Goal: Information Seeking & Learning: Learn about a topic

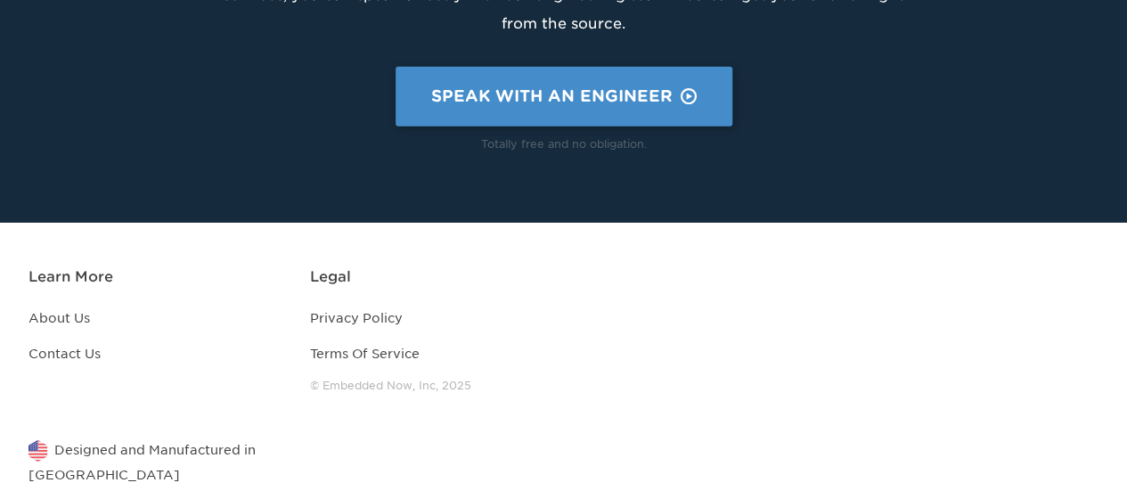
scroll to position [2853, 0]
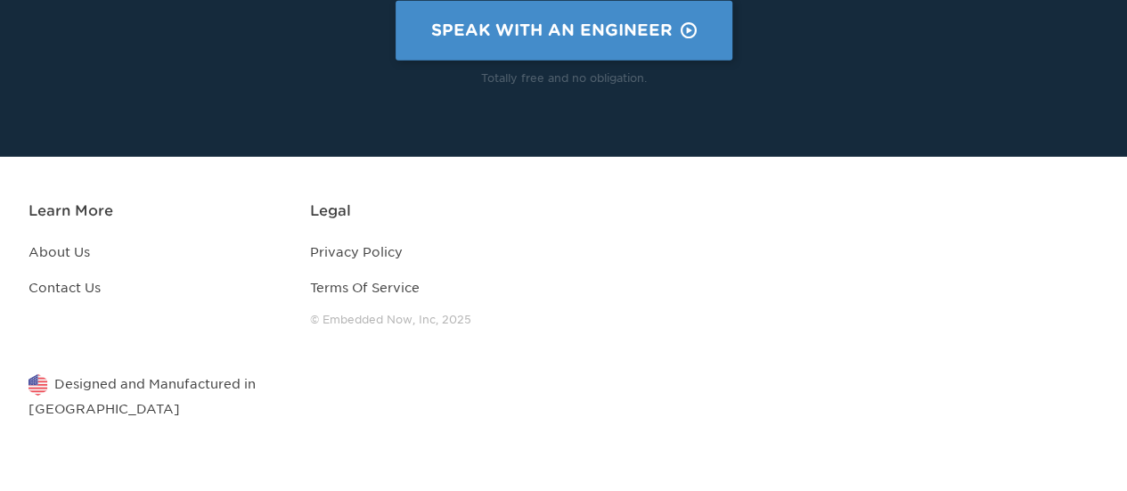
click at [77, 260] on li "About Us" at bounding box center [155, 256] width 253 height 36
click at [77, 250] on link "About Us" at bounding box center [59, 252] width 61 height 14
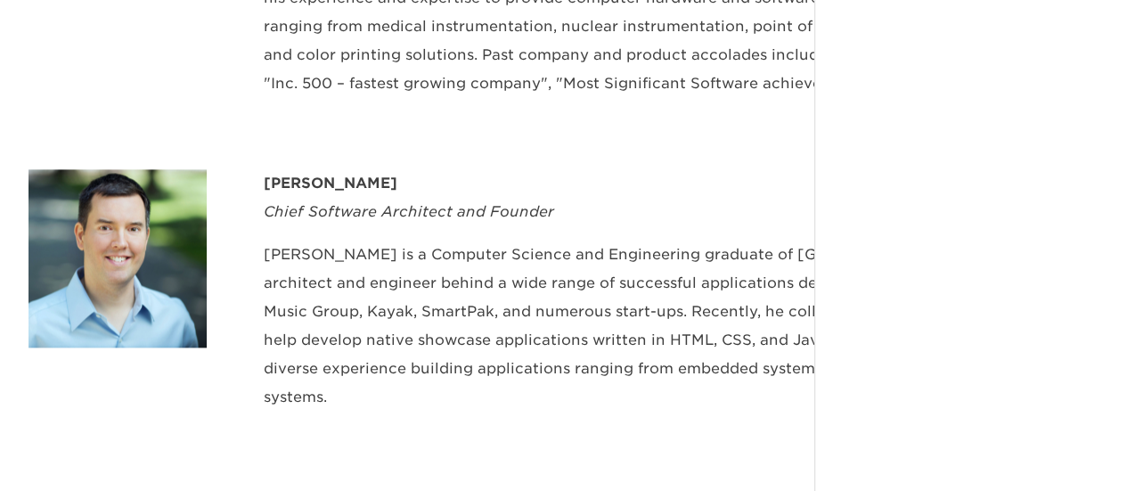
scroll to position [891, 0]
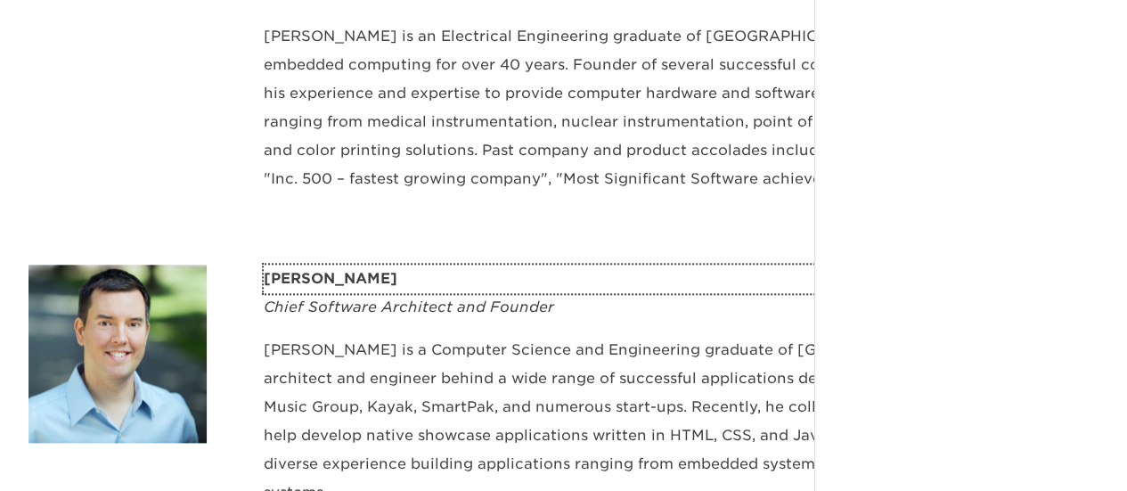
click at [349, 279] on div "[PERSON_NAME]" at bounding box center [681, 279] width 835 height 29
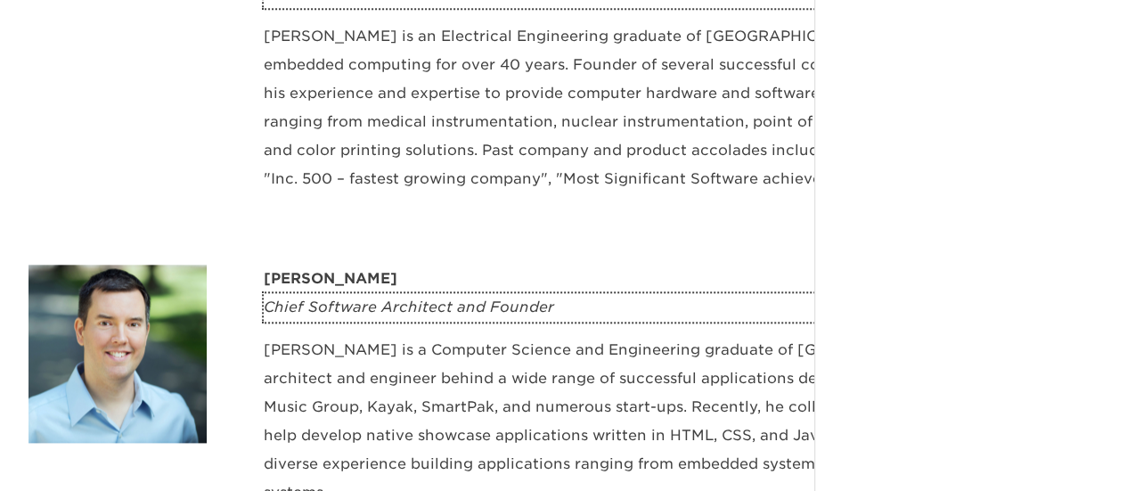
click at [430, 301] on div "Chief Software Architect and Founder" at bounding box center [681, 307] width 835 height 29
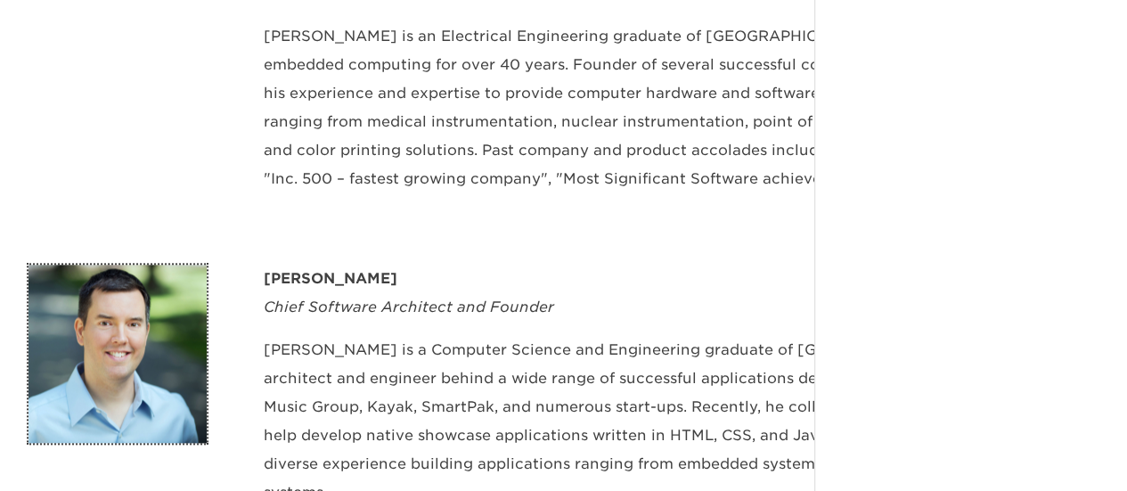
click at [57, 380] on img at bounding box center [118, 354] width 178 height 178
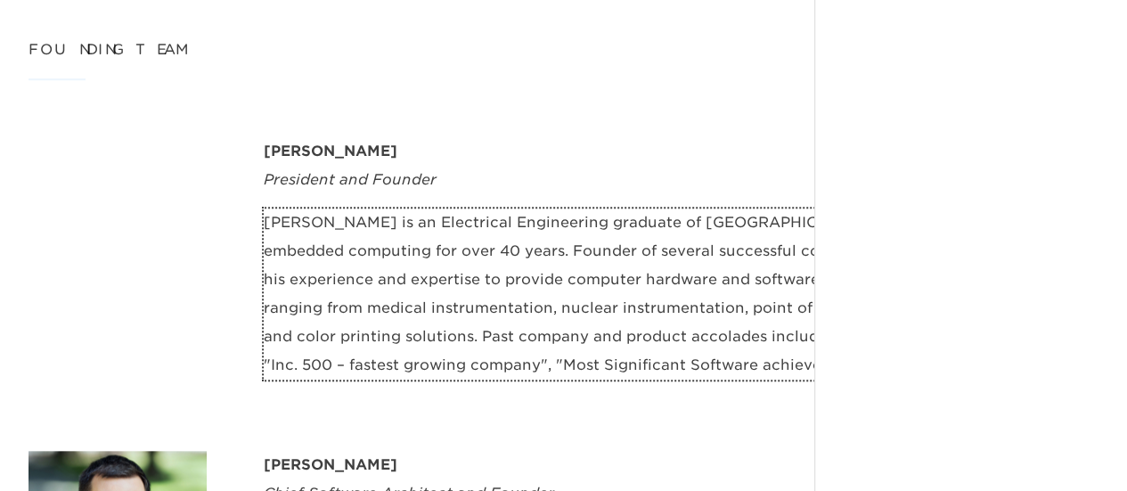
scroll to position [802, 0]
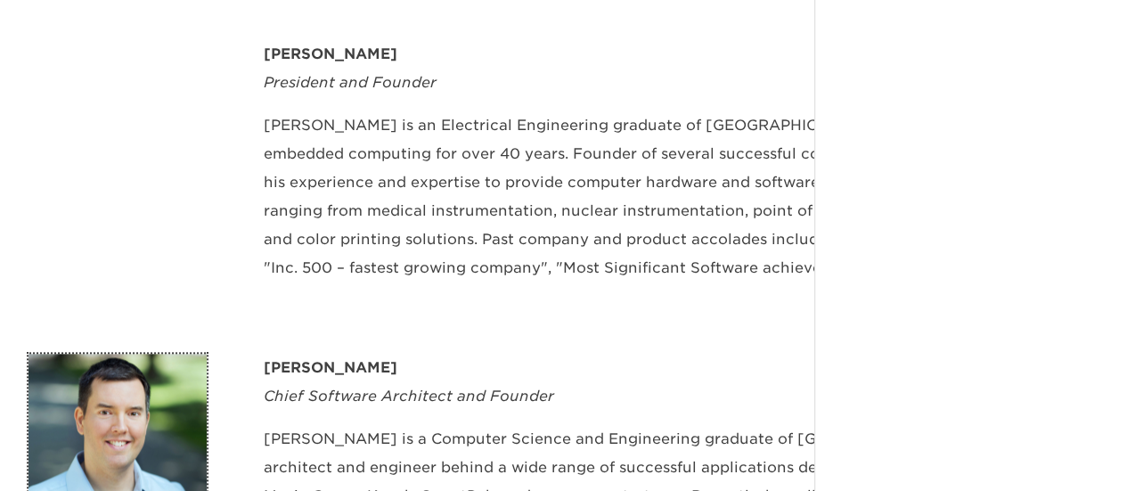
click at [162, 372] on img at bounding box center [118, 443] width 178 height 178
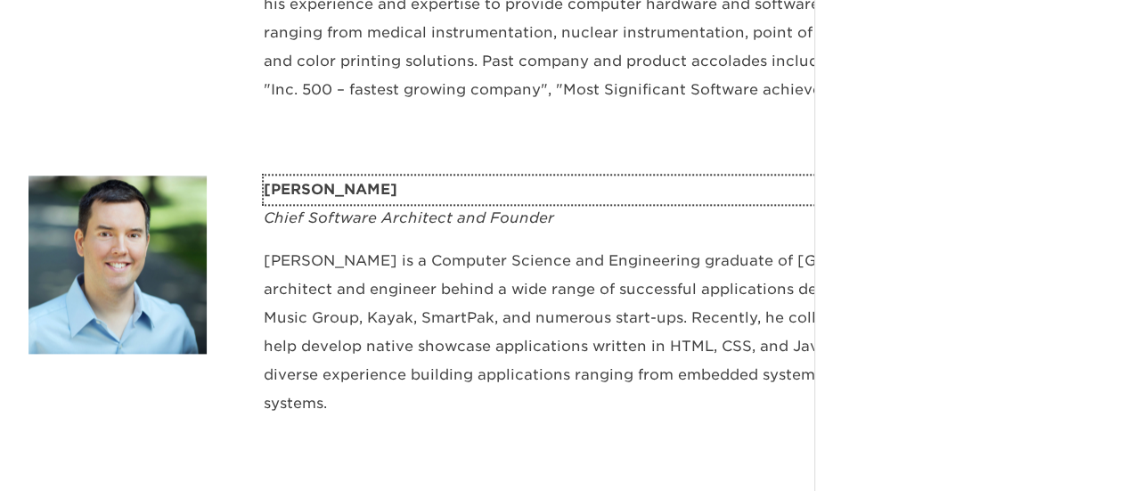
click at [440, 203] on div "Eric Marthinsen" at bounding box center [681, 190] width 835 height 29
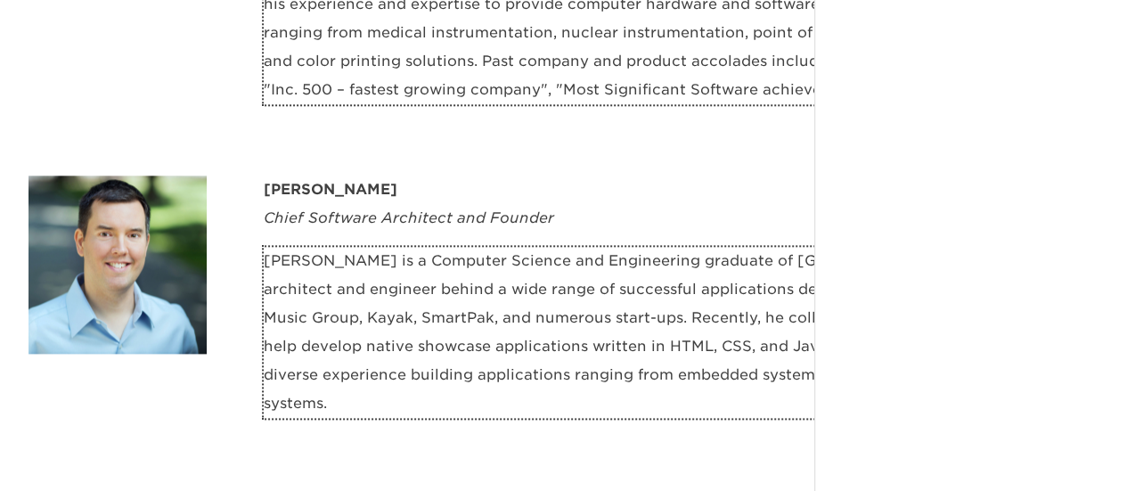
click at [652, 300] on p "Eric is a Computer Science and Engineering graduate of Bucknell University. He …" at bounding box center [681, 332] width 835 height 171
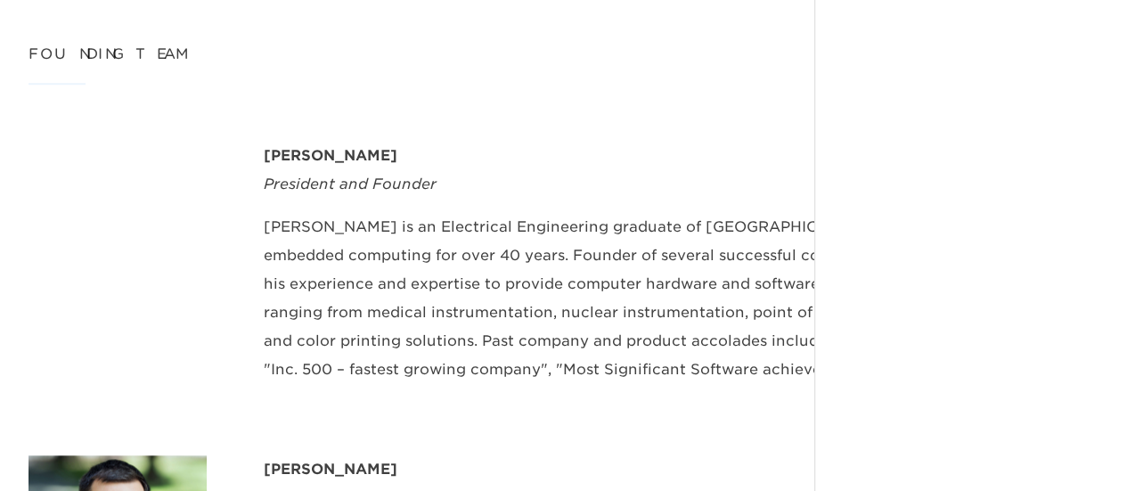
scroll to position [624, 0]
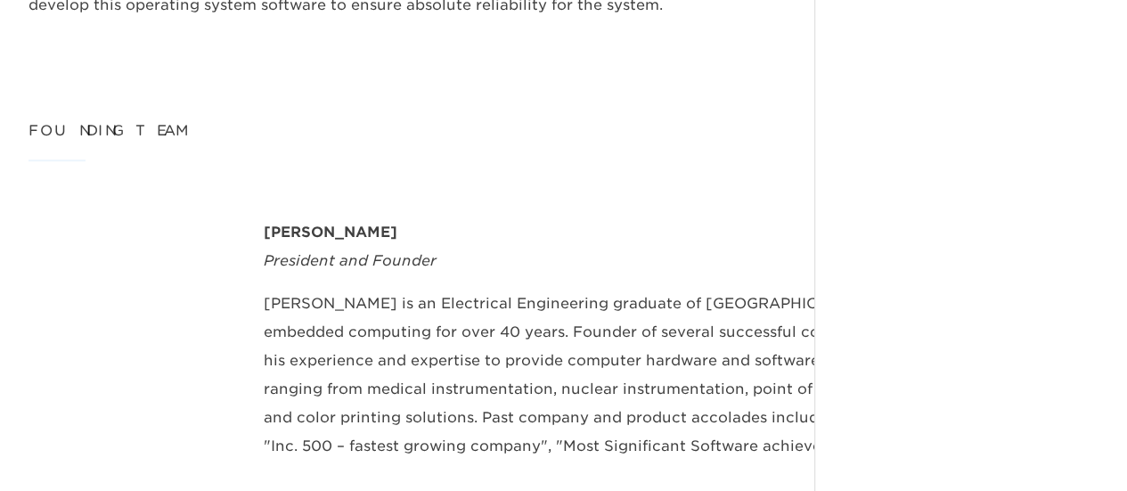
drag, startPoint x: 49, startPoint y: 231, endPoint x: 0, endPoint y: 309, distance: 92.5
click at [0, 309] on section "Founding Team Jeff Moore President and Founder Jeff is an Electrical Engineerin…" at bounding box center [563, 495] width 1127 height 757
